Goal: Task Accomplishment & Management: Complete application form

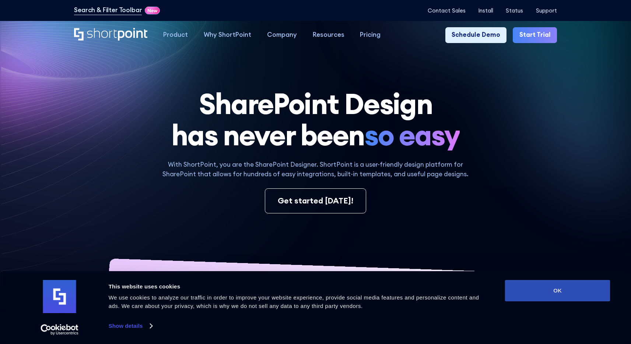
click at [548, 297] on button "OK" at bounding box center [557, 290] width 105 height 21
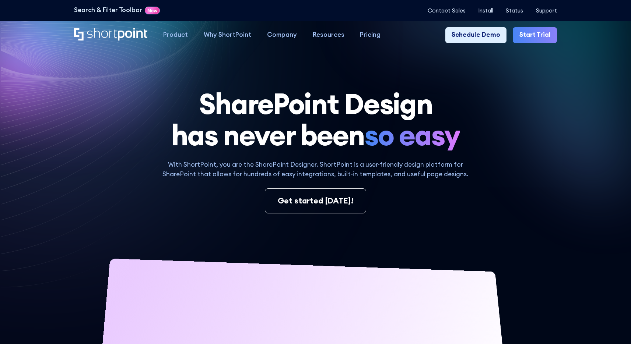
click at [538, 38] on link "Start Trial" at bounding box center [534, 35] width 44 height 16
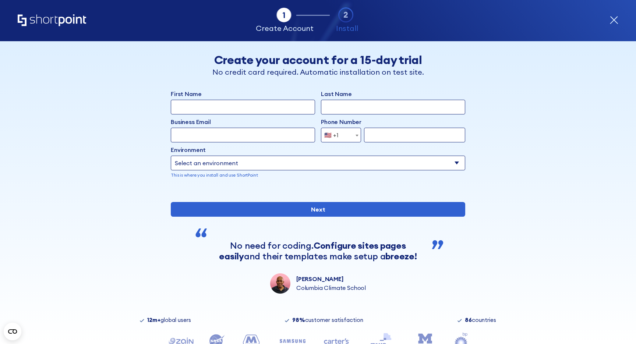
click at [252, 107] on input "First Name" at bounding box center [243, 107] width 144 height 15
type input "[PERSON_NAME]"
click at [354, 101] on input "Last Name" at bounding box center [393, 107] width 144 height 15
type input "Tunguia"
click at [216, 128] on input "Business Email" at bounding box center [243, 135] width 144 height 15
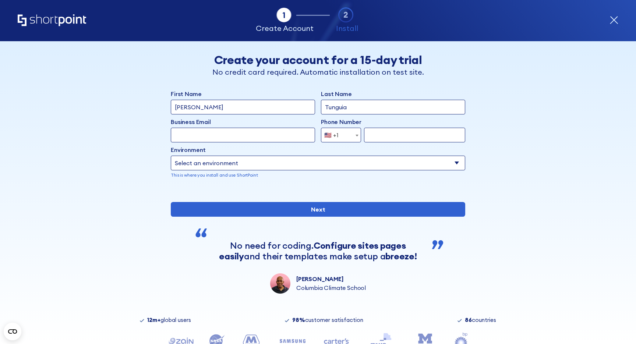
type input "yvette5555@shortpoint.com"
click at [353, 135] on span "form" at bounding box center [356, 135] width 7 height 15
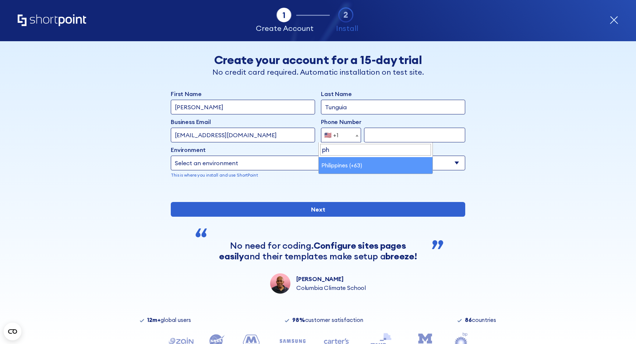
type input "ph"
select select "+63"
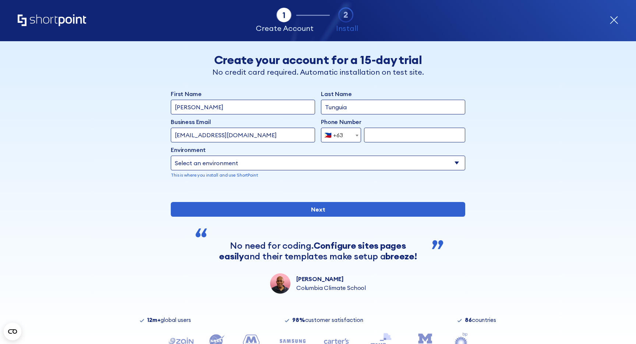
click at [380, 134] on input "form" at bounding box center [414, 135] width 101 height 15
type input "9088161357"
click at [382, 163] on select "Select an environment Microsoft 365 SharePoint Online SharePoint 2019 (On-Premi…" at bounding box center [318, 163] width 294 height 15
select select "SharePoint Online"
click at [171, 156] on select "Select an environment Microsoft 365 SharePoint Online SharePoint 2019 (On-Premi…" at bounding box center [318, 163] width 294 height 15
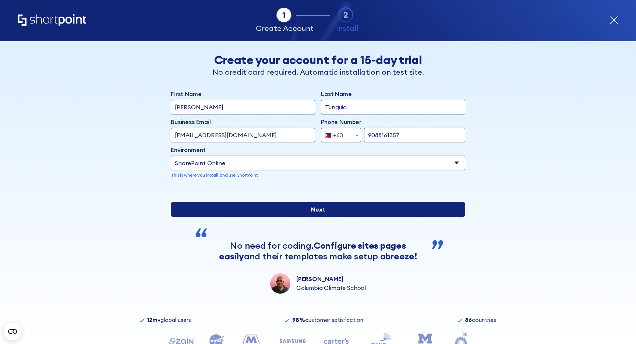
click at [333, 217] on input "Next" at bounding box center [318, 209] width 294 height 15
